Goal: Find specific page/section: Find specific page/section

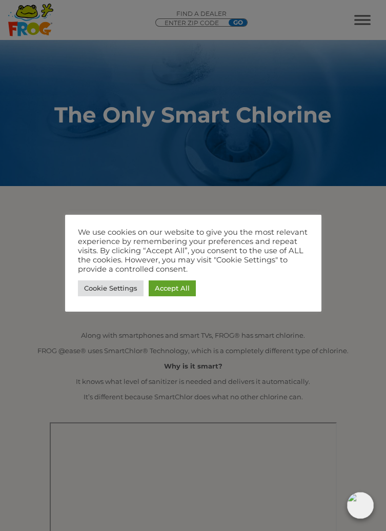
click at [94, 283] on link "Cookie Settings" at bounding box center [111, 288] width 66 height 16
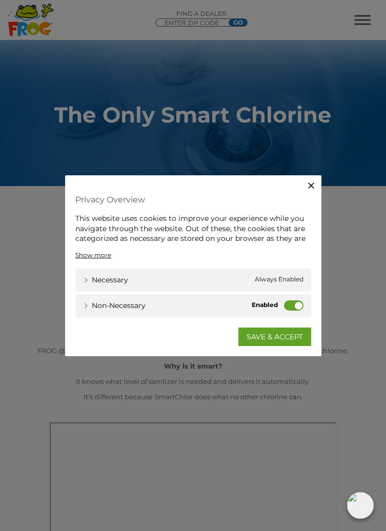
click at [294, 304] on label "Non-necessary" at bounding box center [293, 305] width 19 height 10
click at [0, 0] on input "Non-necessary" at bounding box center [0, 0] width 0 height 0
click at [293, 307] on label "Non-necessary" at bounding box center [293, 305] width 19 height 10
click at [0, 0] on input "Non-necessary" at bounding box center [0, 0] width 0 height 0
click at [286, 339] on link "SAVE & ACCEPT" at bounding box center [274, 337] width 73 height 18
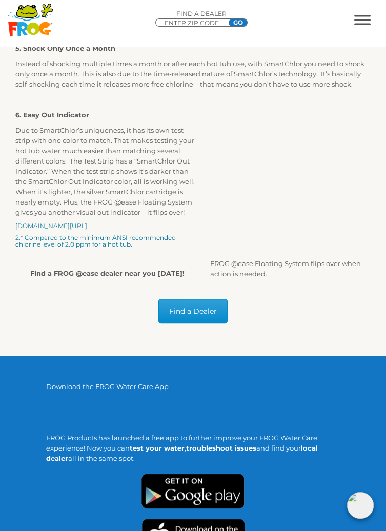
scroll to position [1192, 0]
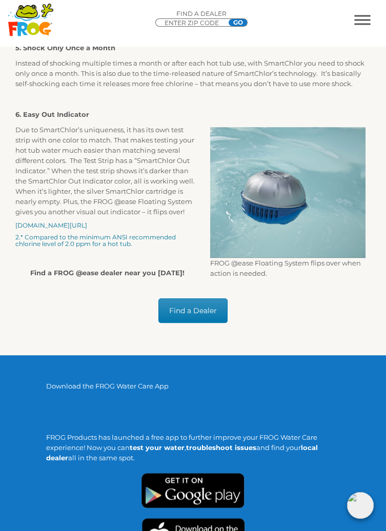
click at [194, 316] on link "Find a Dealer" at bounding box center [192, 310] width 69 height 25
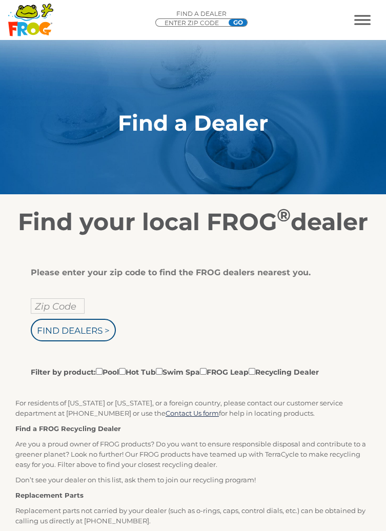
click at [51, 314] on input "Zip Code" at bounding box center [58, 305] width 54 height 15
type input "96825"
click at [31, 319] on input "Find Dealers >" at bounding box center [73, 330] width 85 height 23
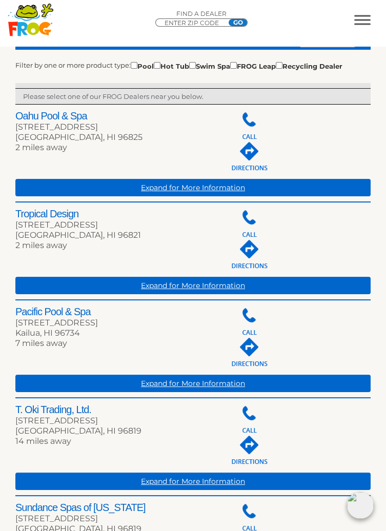
scroll to position [328, 0]
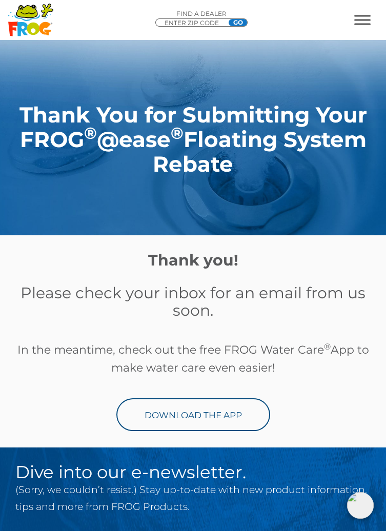
click at [200, 410] on link "Download the App" at bounding box center [193, 414] width 154 height 33
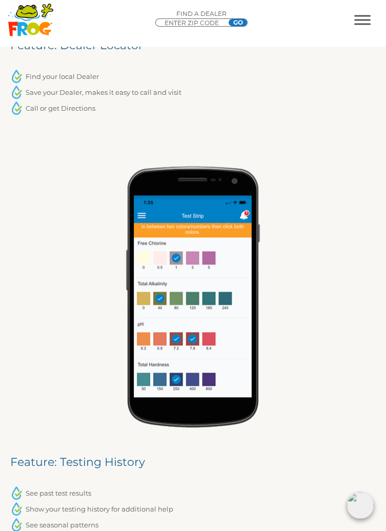
scroll to position [1480, 0]
